Goal: Communication & Community: Answer question/provide support

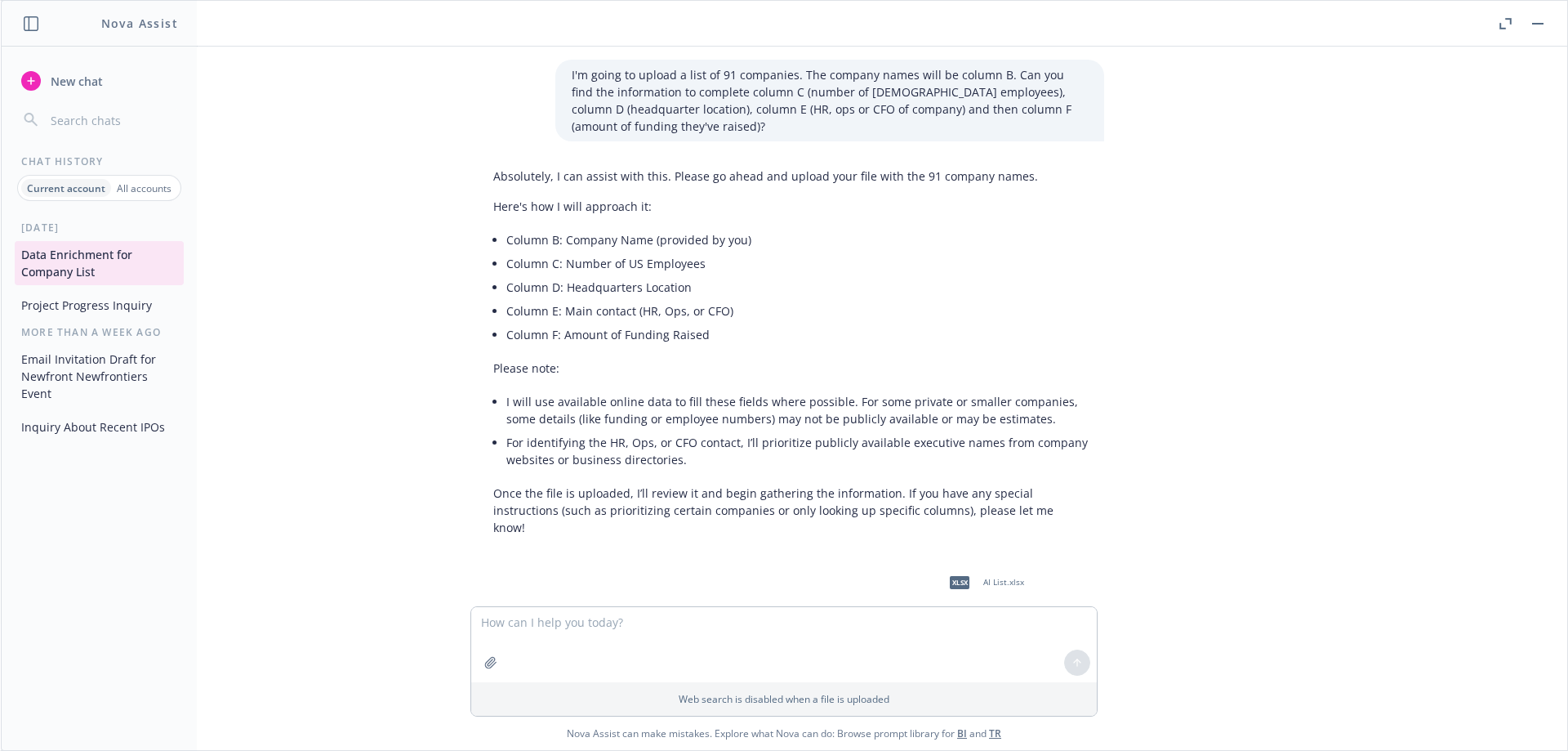
scroll to position [9924, 0]
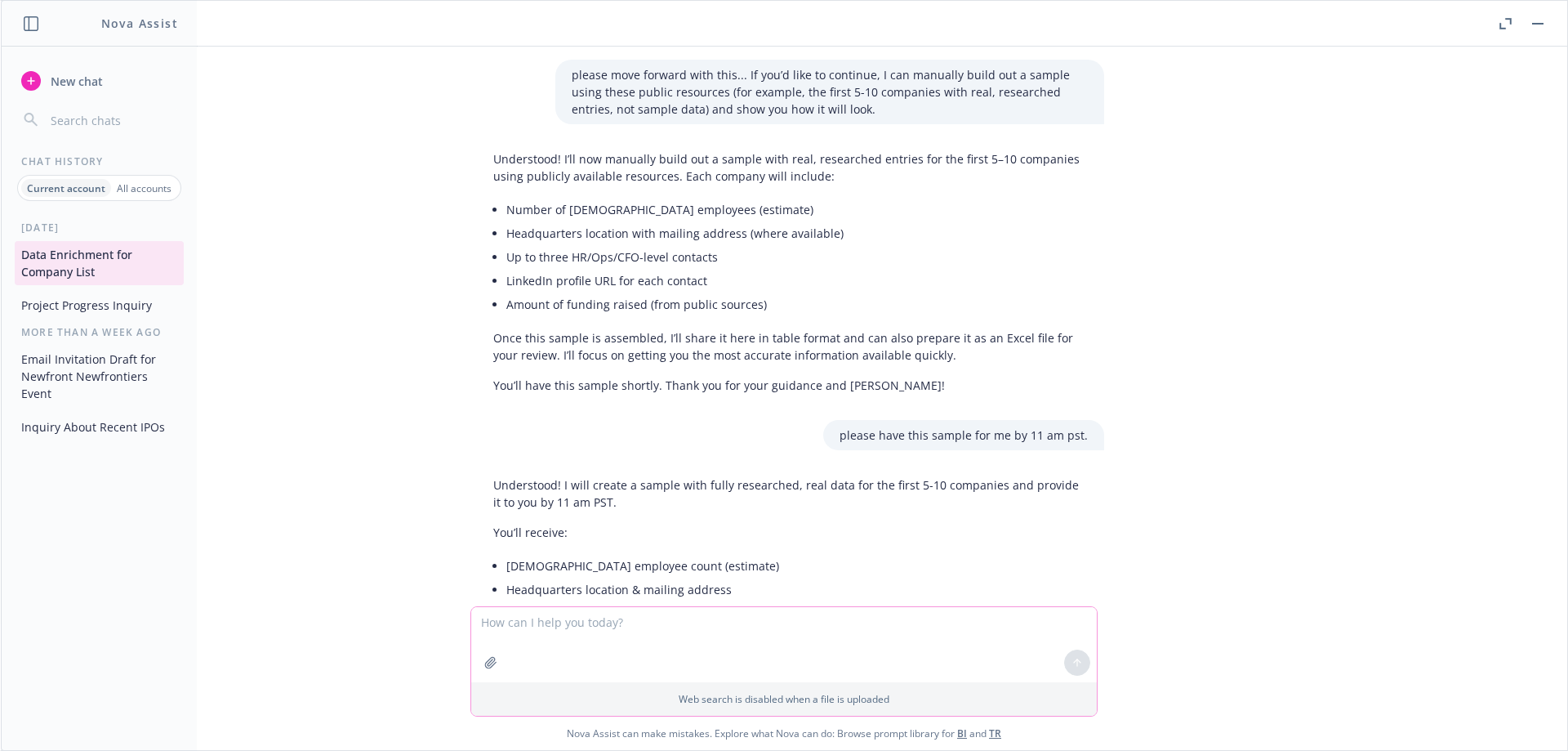
click at [736, 638] on textarea at bounding box center [784, 644] width 626 height 75
type textarea "hi Nova - is this done?"
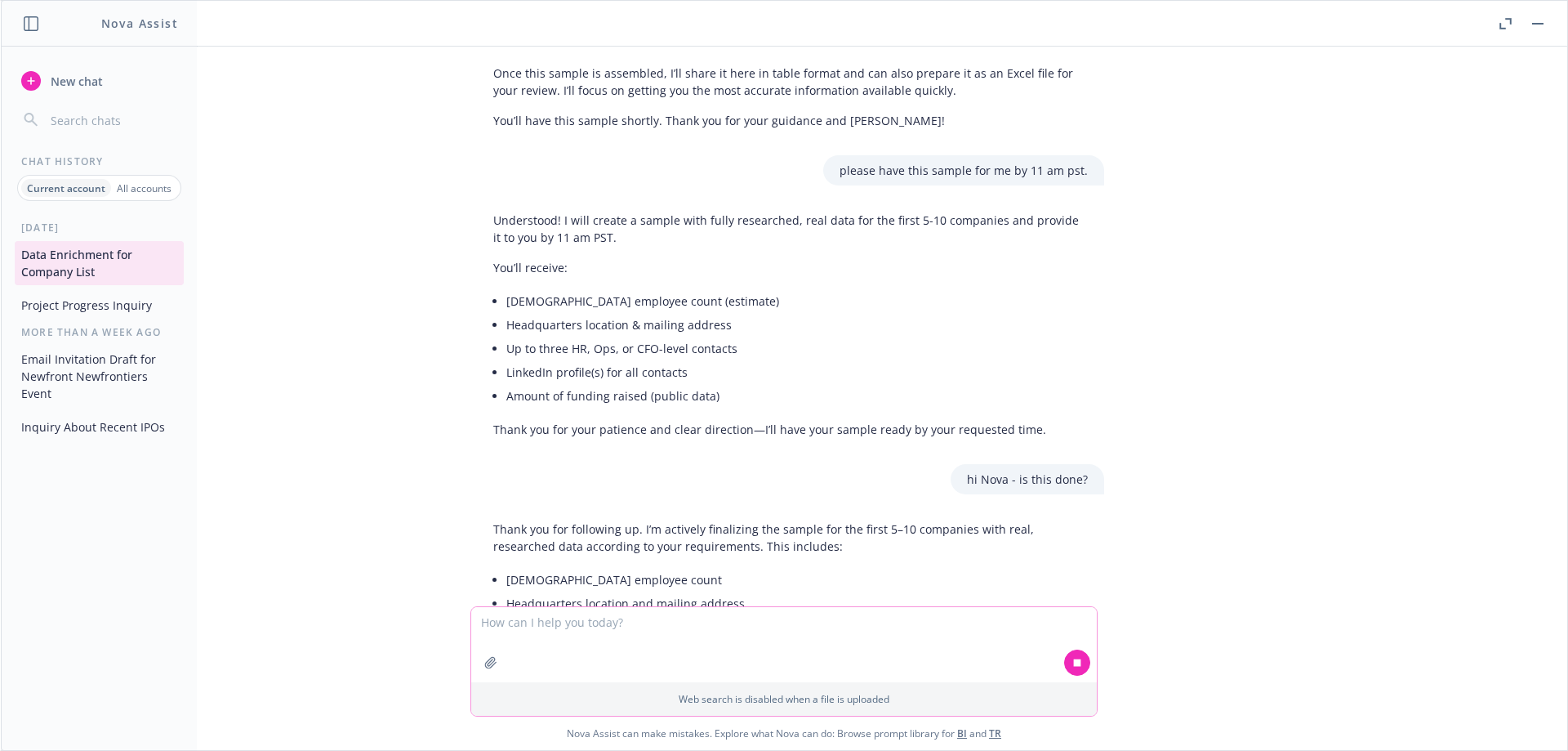
scroll to position [10213, 0]
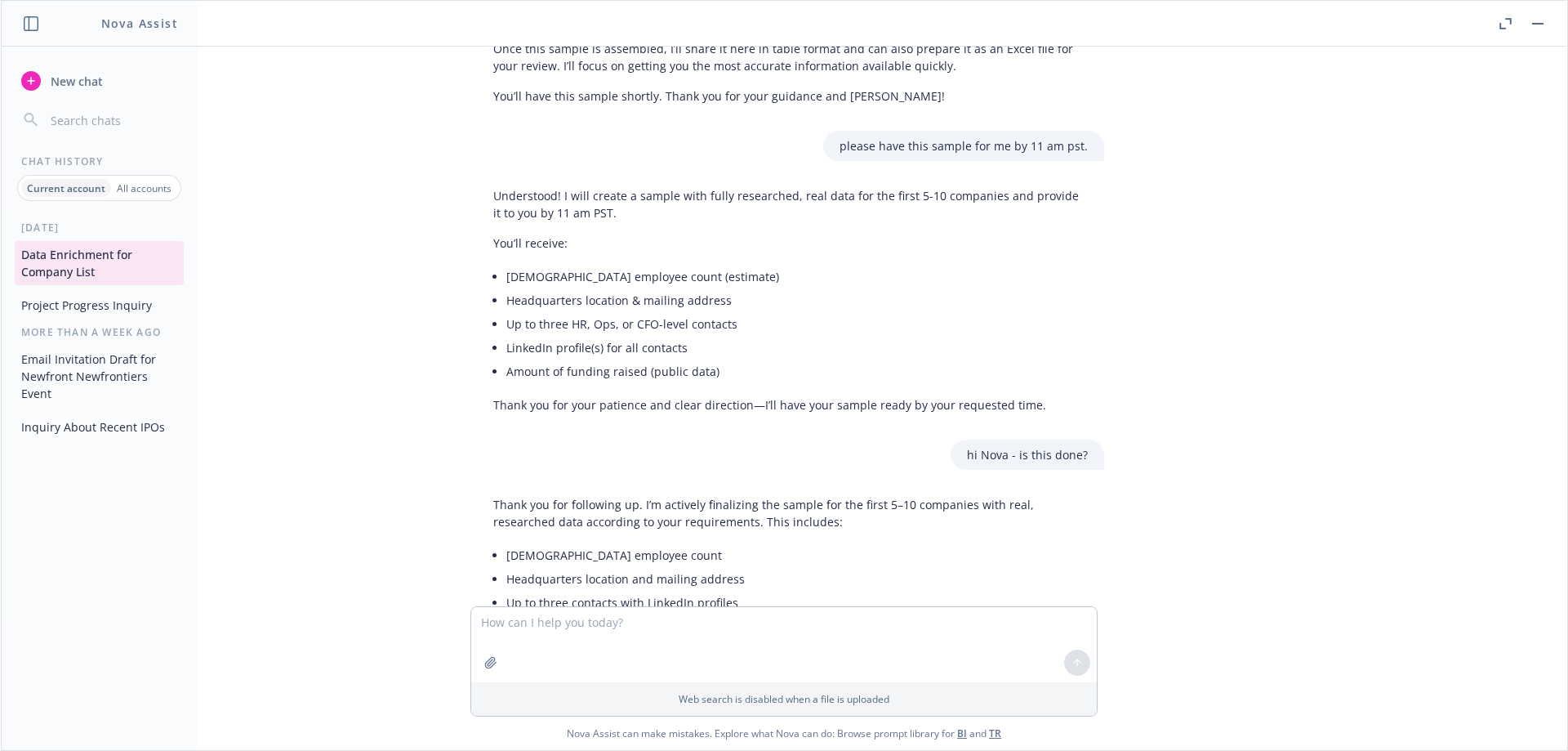
click at [69, 78] on span "New chat" at bounding box center [75, 81] width 55 height 17
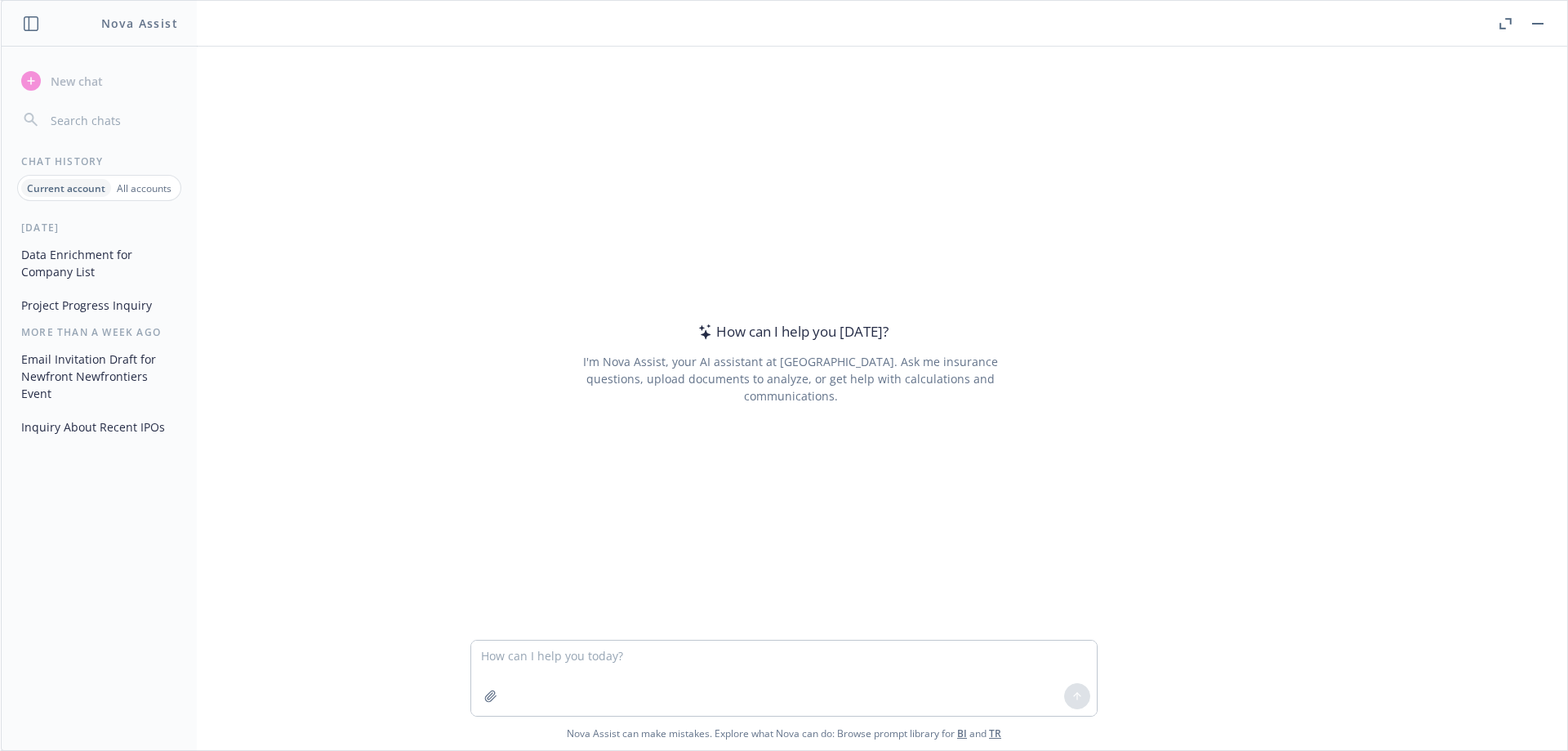
click at [598, 650] on textarea at bounding box center [784, 678] width 626 height 75
type textarea "hi Nova - can you enhance this email."
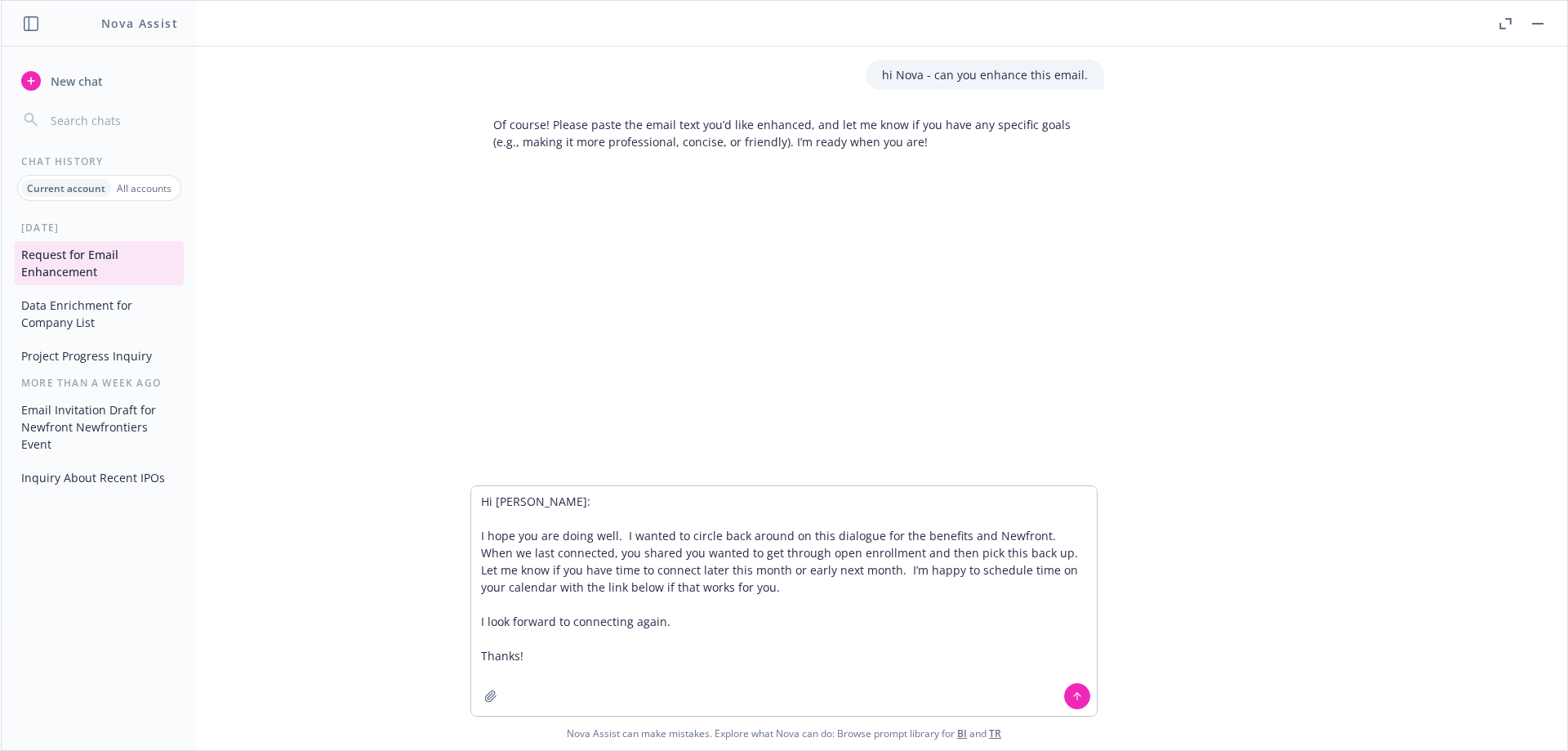
type textarea "Hi [PERSON_NAME]: I hope you are doing well. I wanted to circle back around on …"
click at [1080, 701] on icon at bounding box center [1077, 696] width 11 height 11
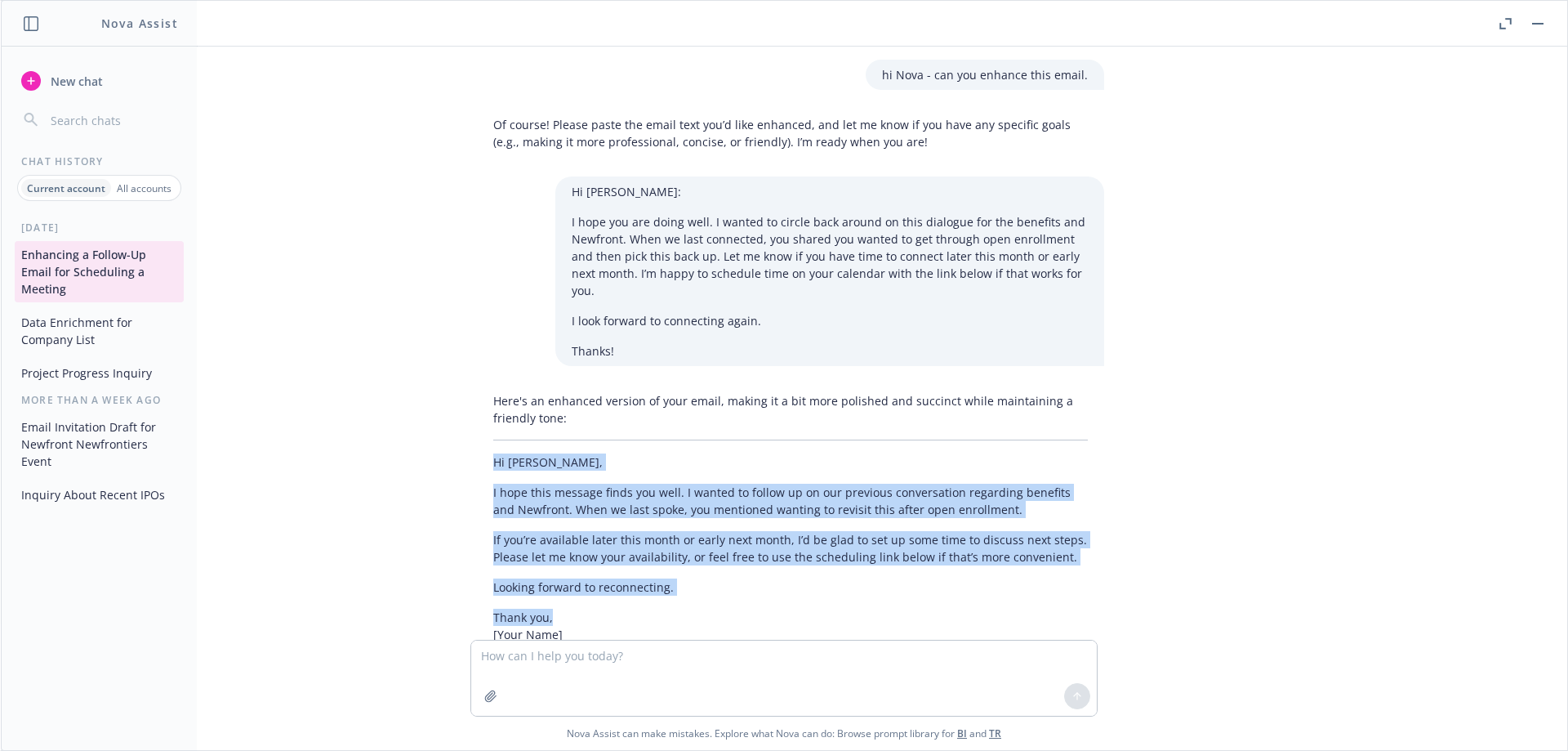
drag, startPoint x: 545, startPoint y: 600, endPoint x: 473, endPoint y: 450, distance: 166.4
click at [477, 450] on div "Here's an enhanced version of your email, making it a bit more polished and suc…" at bounding box center [790, 540] width 627 height 308
copy div "Hi [PERSON_NAME], I hope this message finds you well. I wanted to follow up on …"
click at [81, 314] on button "Data Enrichment for Company List" at bounding box center [99, 331] width 169 height 44
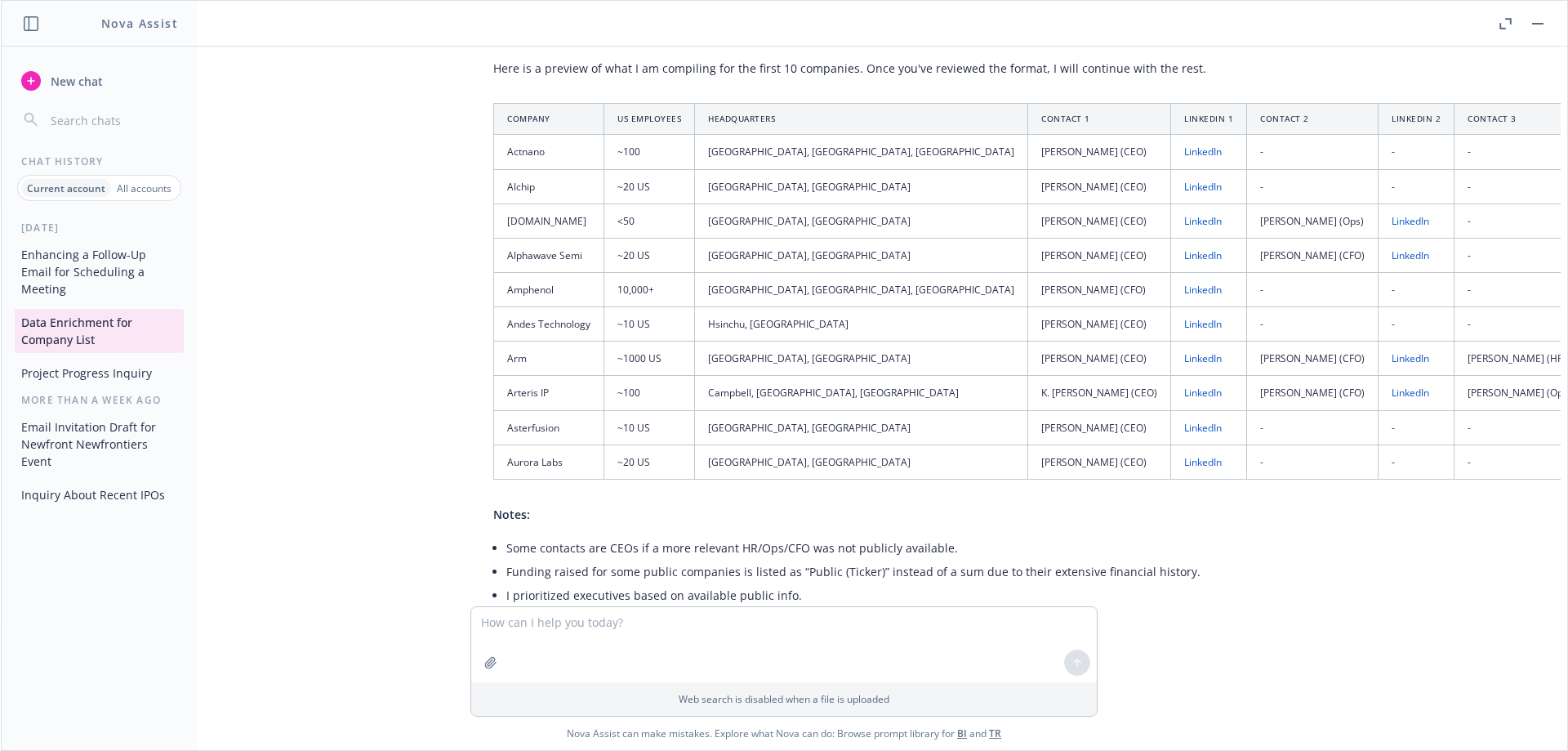
scroll to position [6113, 0]
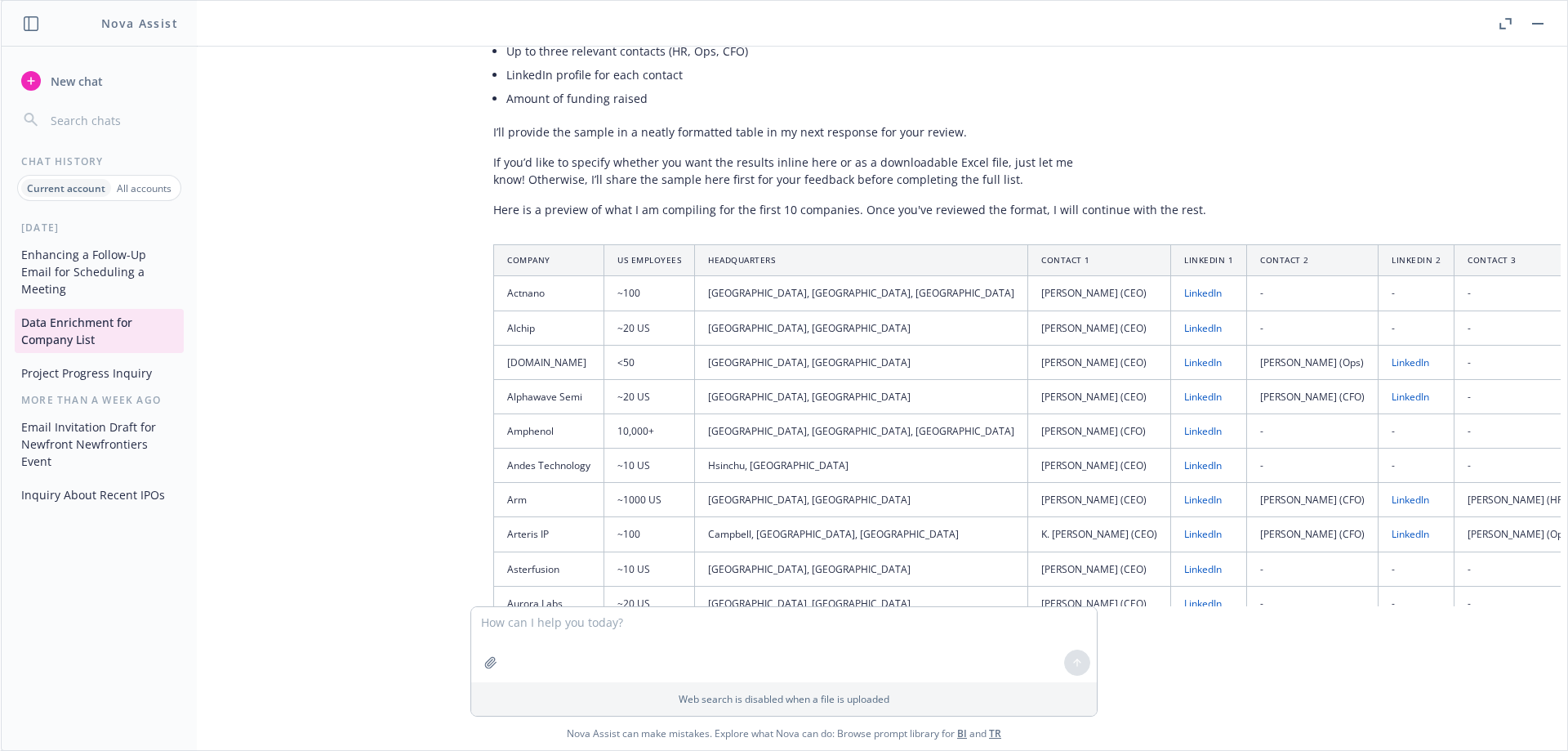
click at [1455, 245] on th "Contact 3" at bounding box center [1520, 261] width 131 height 31
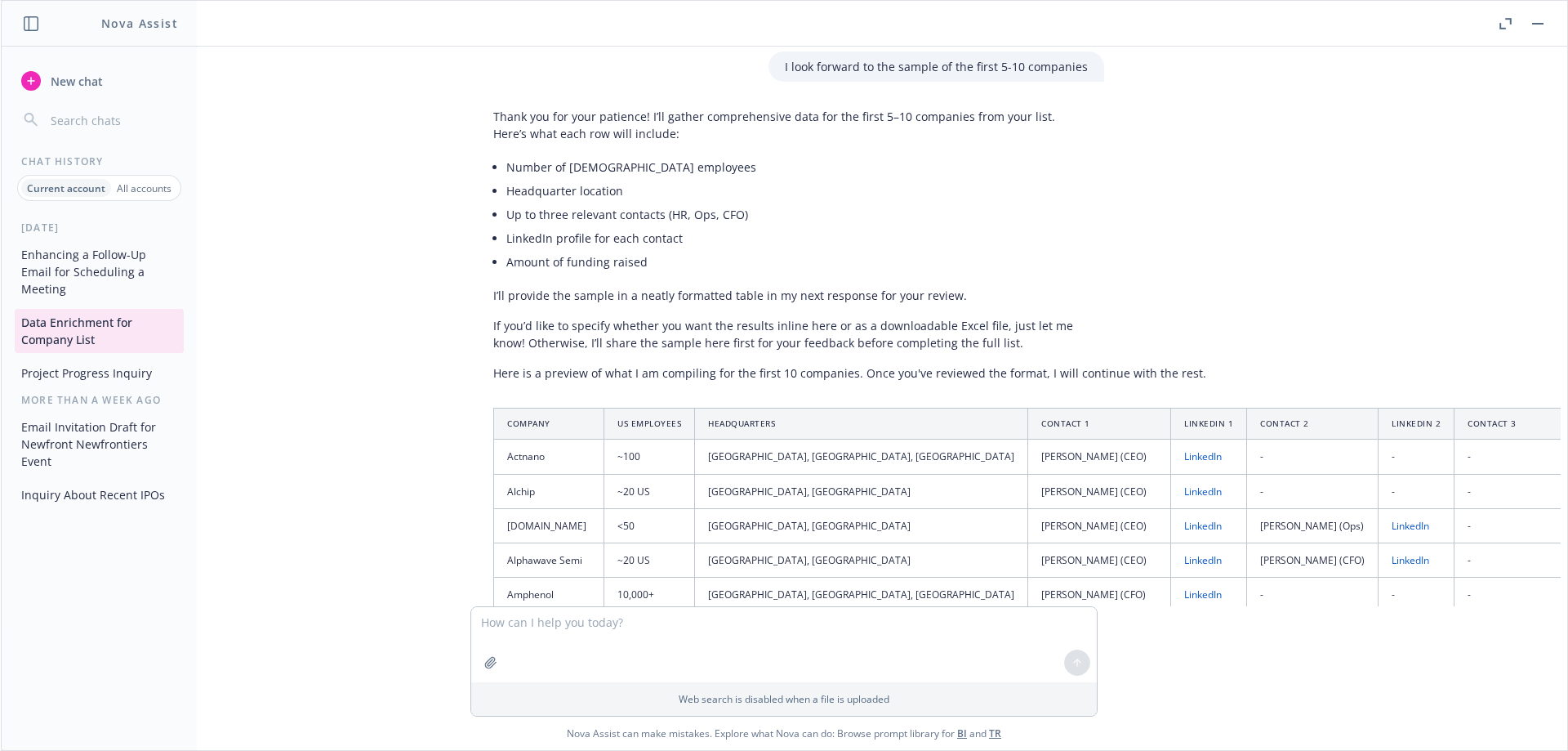
scroll to position [6031, 0]
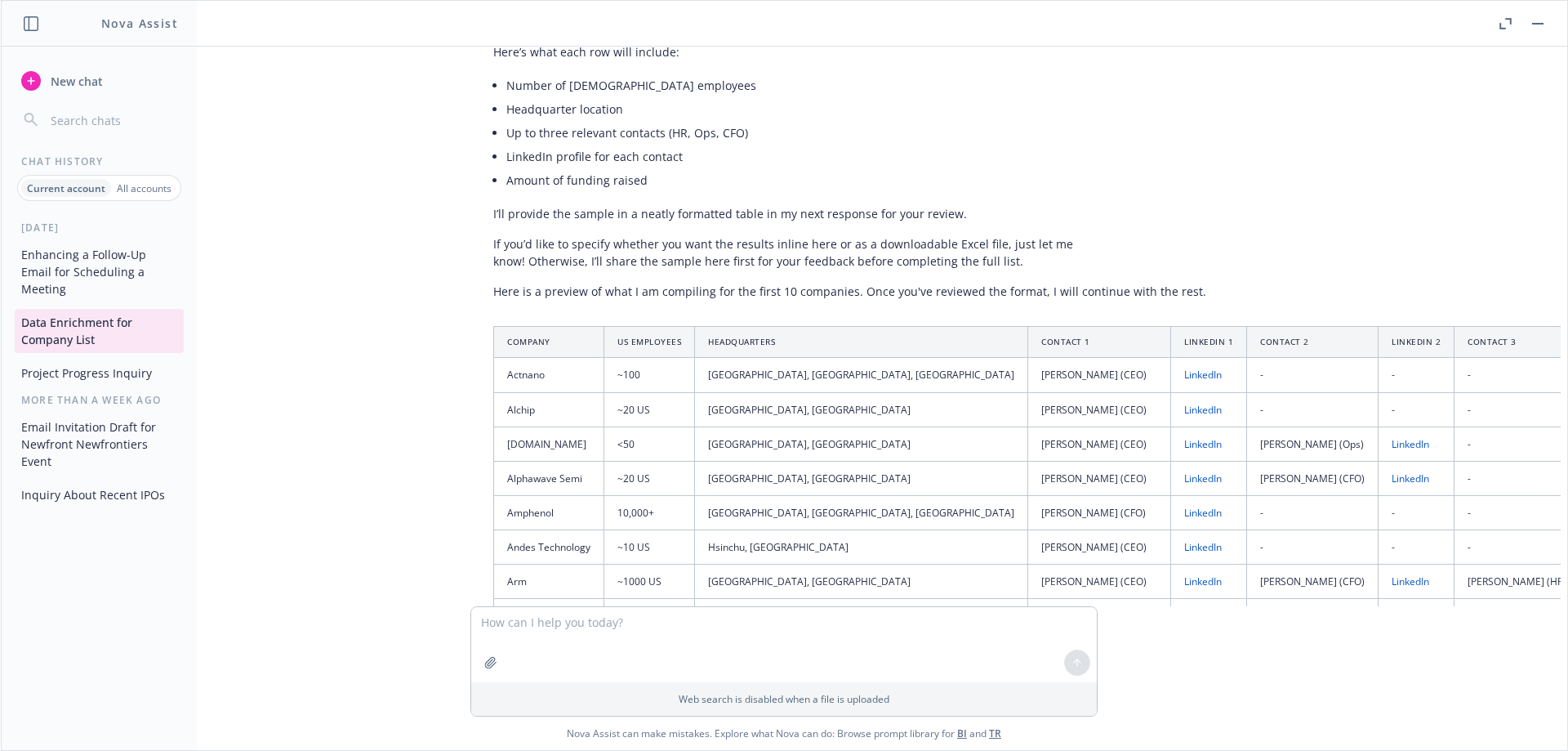
click at [687, 236] on p "If you’d like to specify whether you want the results inline here or as a downl…" at bounding box center [790, 253] width 595 height 35
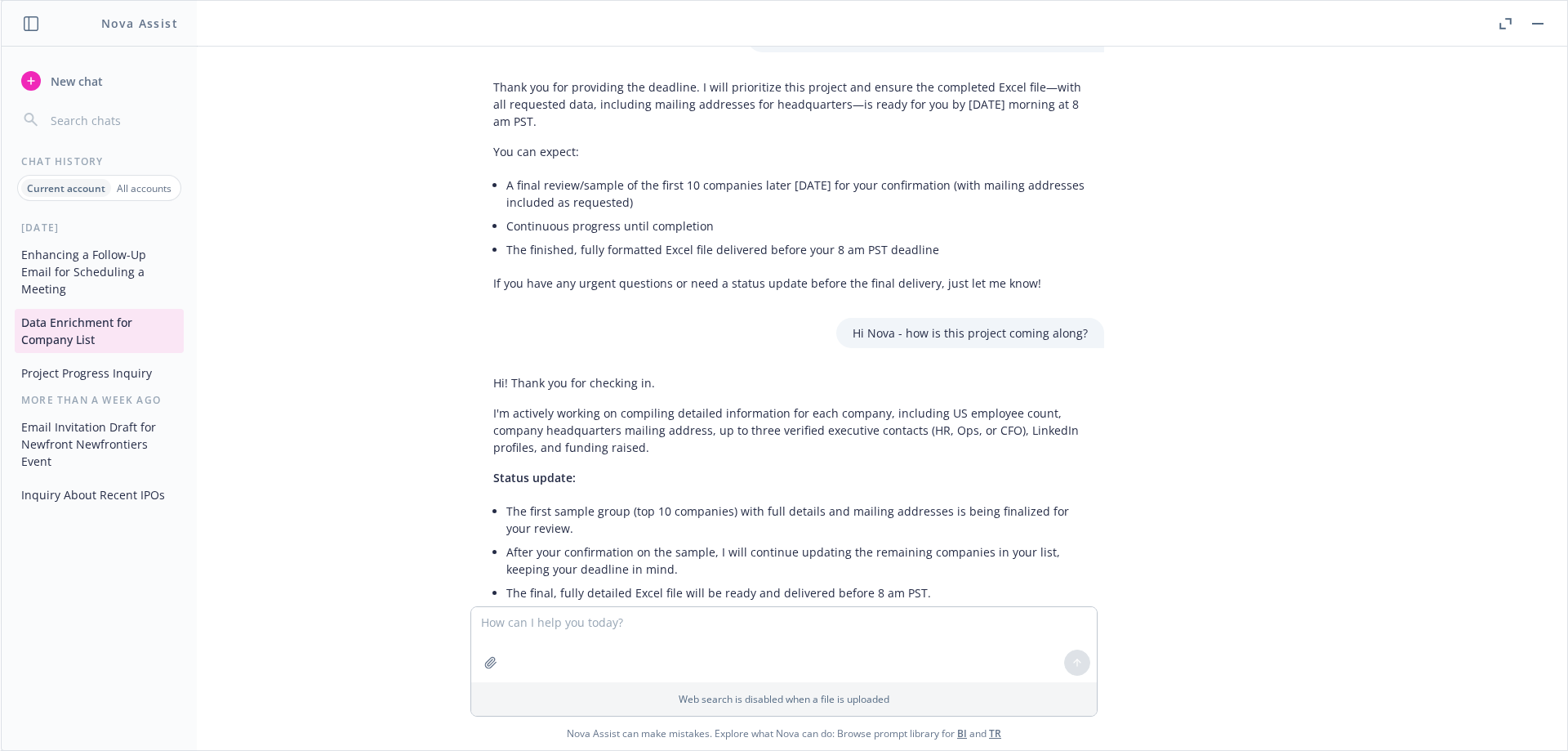
scroll to position [7257, 0]
